Goal: Task Accomplishment & Management: Use online tool/utility

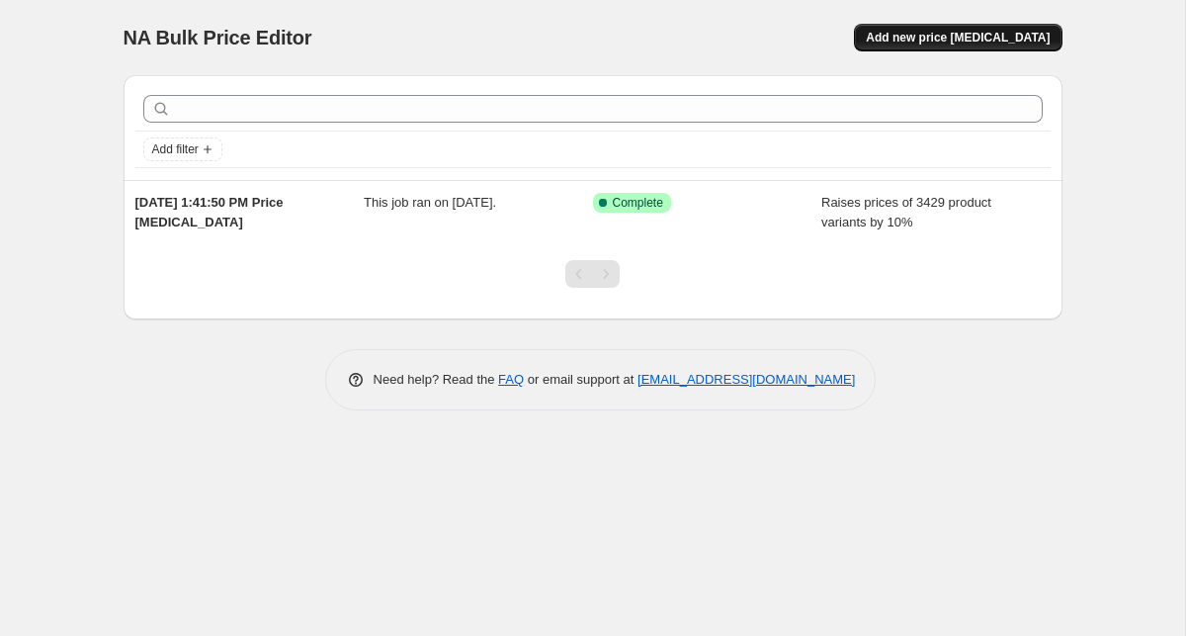
click at [930, 30] on button "Add new price [MEDICAL_DATA]" at bounding box center [958, 38] width 208 height 28
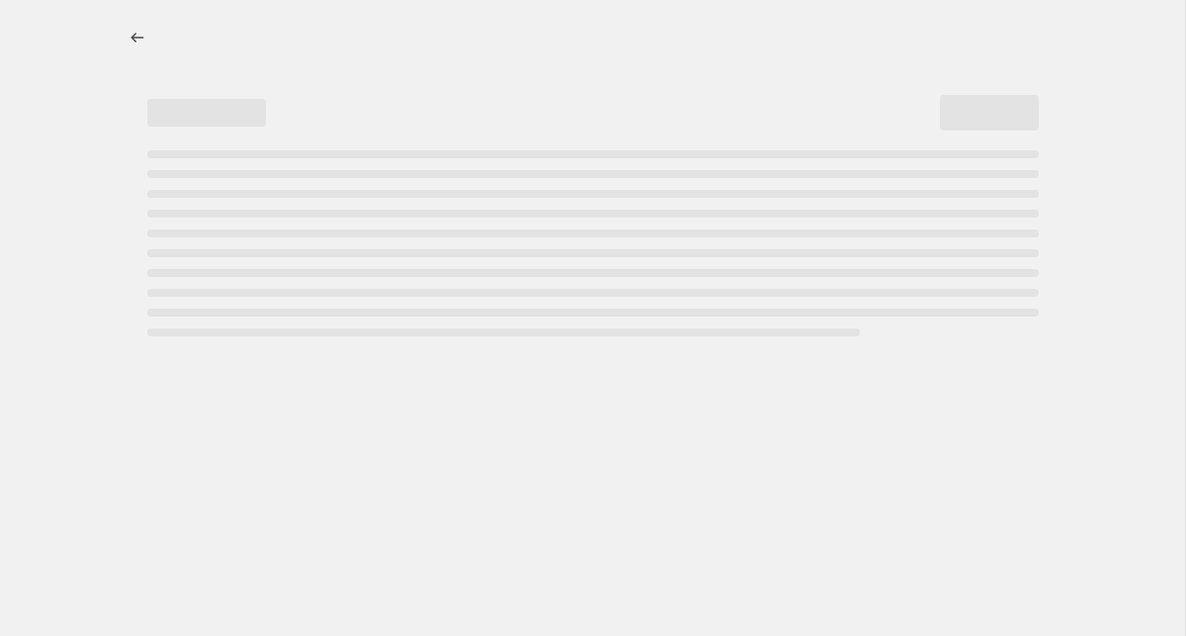
select select "percentage"
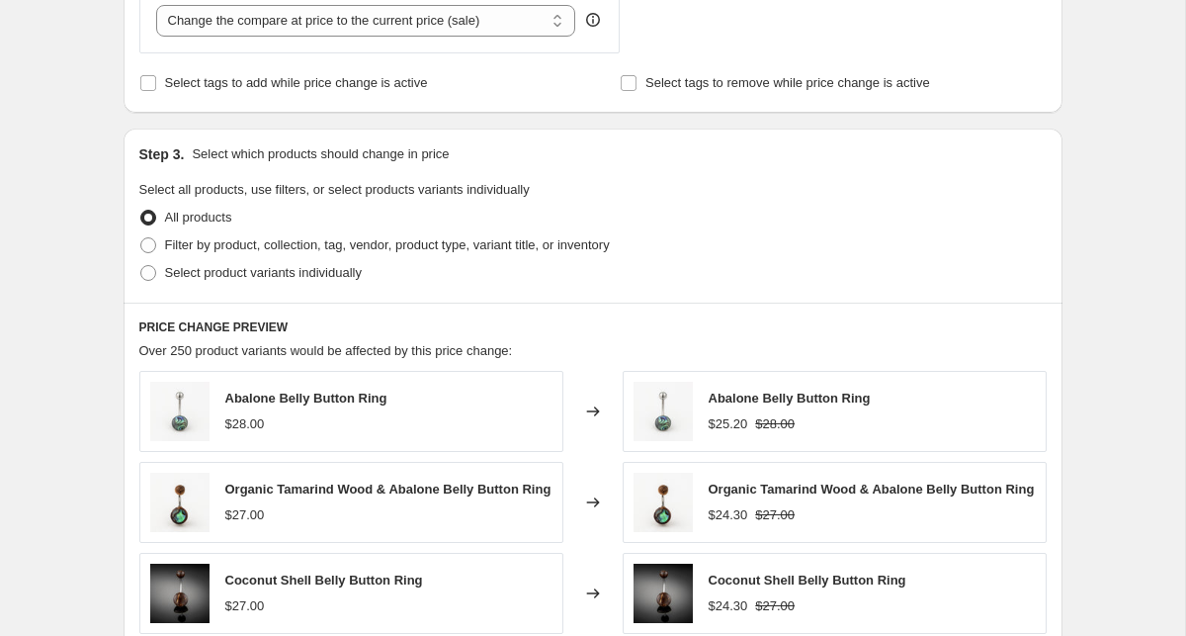
scroll to position [821, 0]
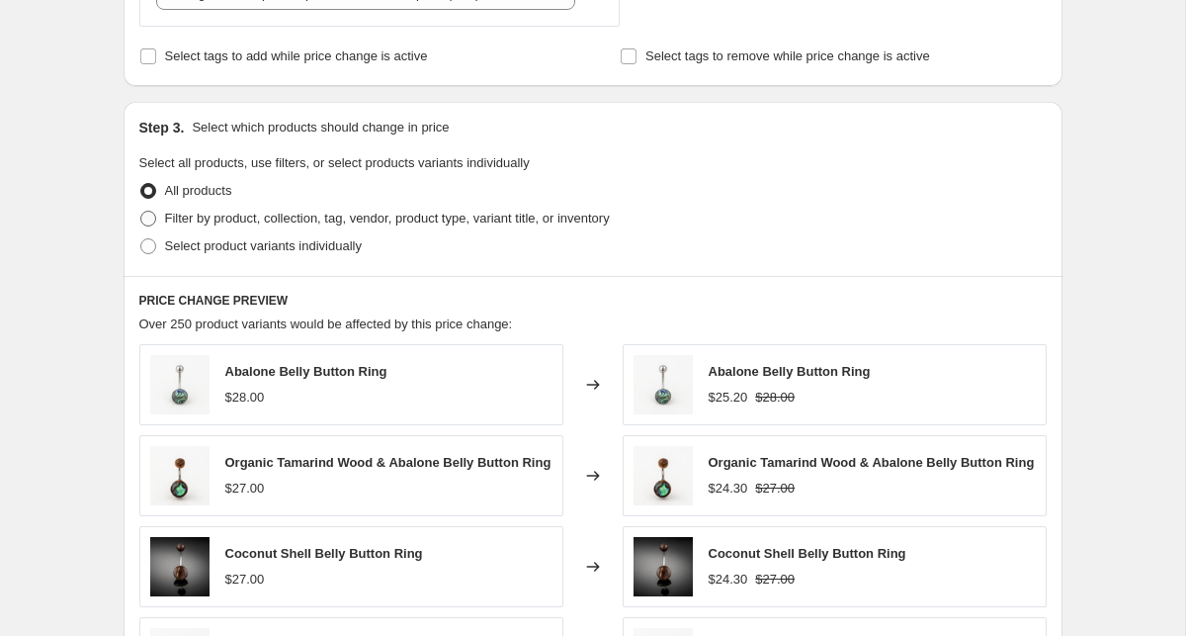
click at [152, 217] on span at bounding box center [148, 219] width 16 height 16
click at [141, 212] on input "Filter by product, collection, tag, vendor, product type, variant title, or inv…" at bounding box center [140, 211] width 1 height 1
radio input "true"
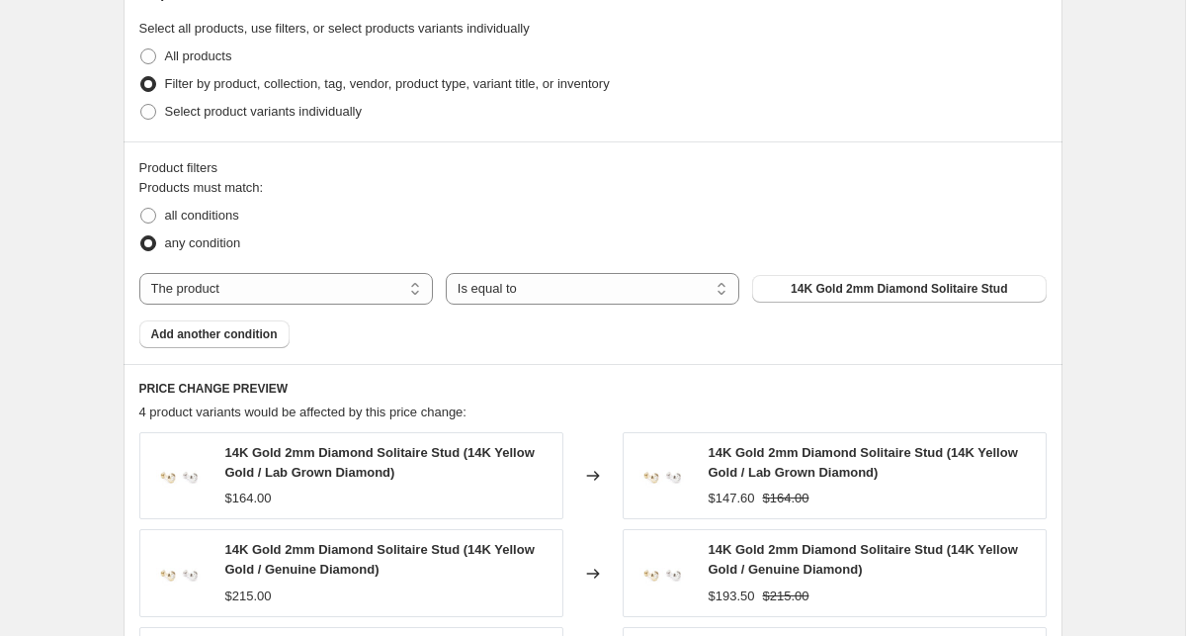
scroll to position [957, 0]
click at [384, 293] on select "The product The product's collection The product's tag The product's vendor The…" at bounding box center [286, 288] width 294 height 32
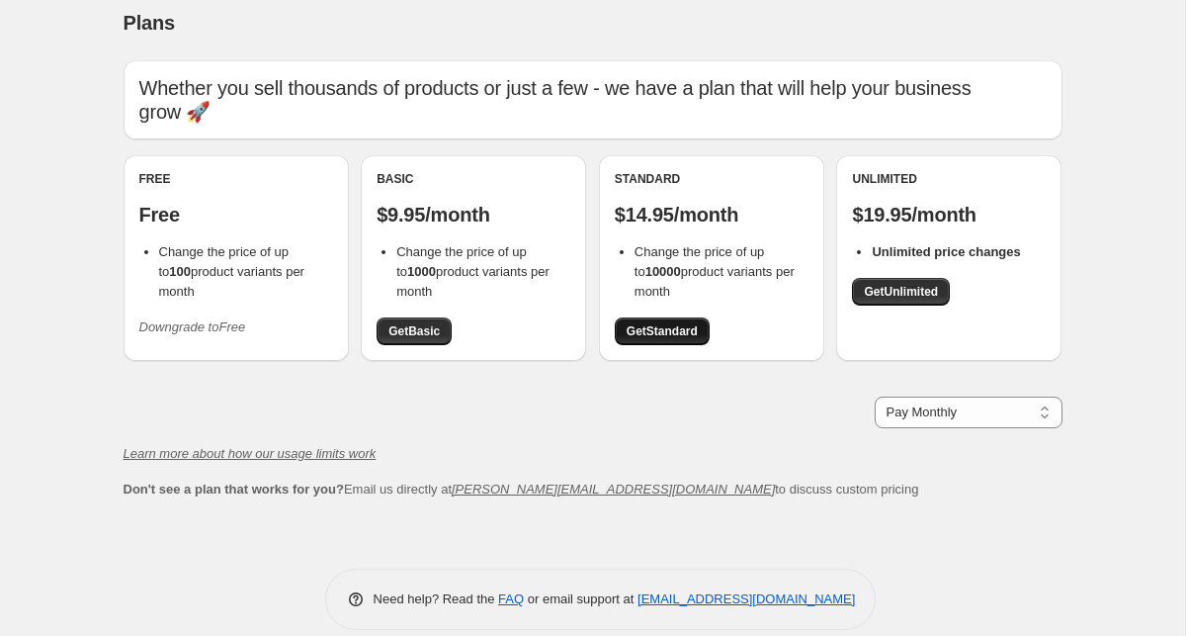
click at [681, 323] on span "Get Standard" at bounding box center [662, 331] width 71 height 16
